Goal: Task Accomplishment & Management: Use online tool/utility

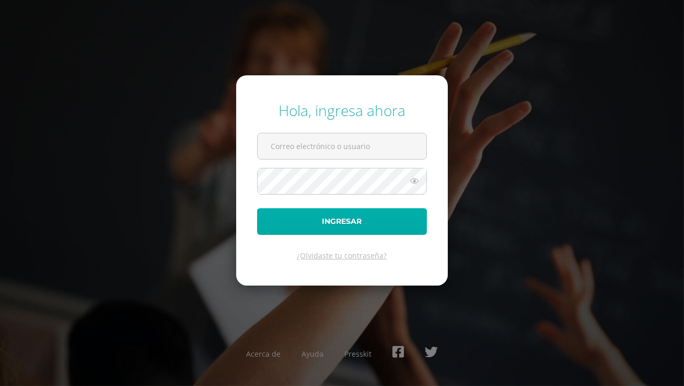
type input "jessicam@osoriosandoval.edu.gt"
click at [301, 225] on button "Ingresar" at bounding box center [342, 221] width 170 height 27
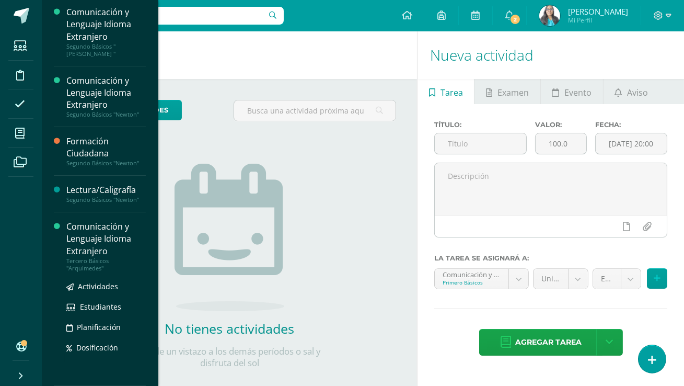
scroll to position [88, 0]
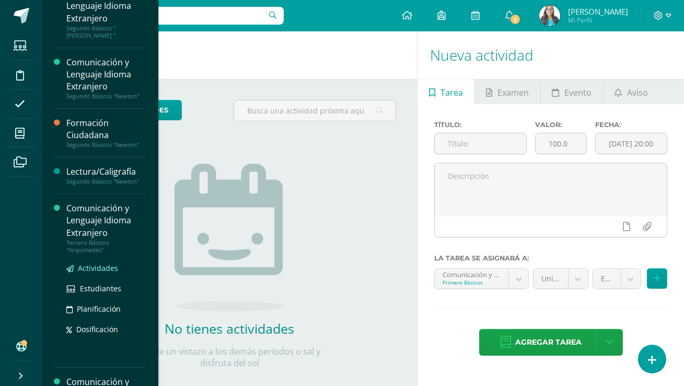
click at [99, 271] on span "Actividades" at bounding box center [98, 268] width 40 height 10
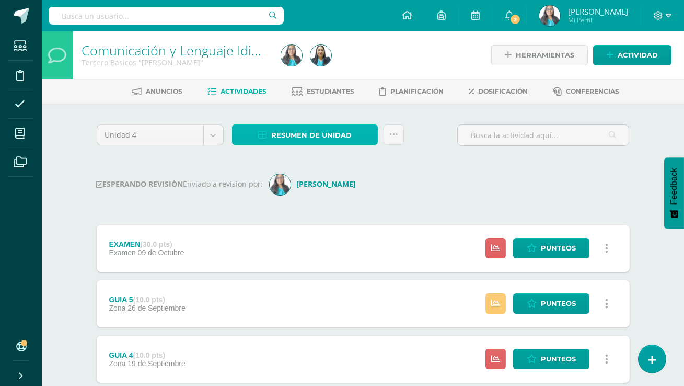
click at [348, 139] on span "Resumen de unidad" at bounding box center [311, 134] width 81 height 19
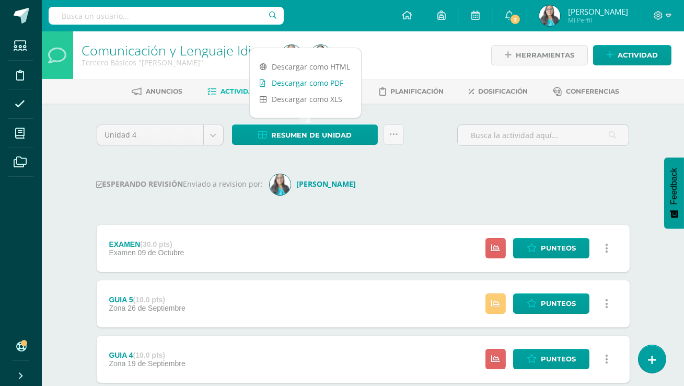
click at [324, 83] on link "Descargar como PDF" at bounding box center [305, 83] width 111 height 16
